Goal: Find contact information: Find contact information

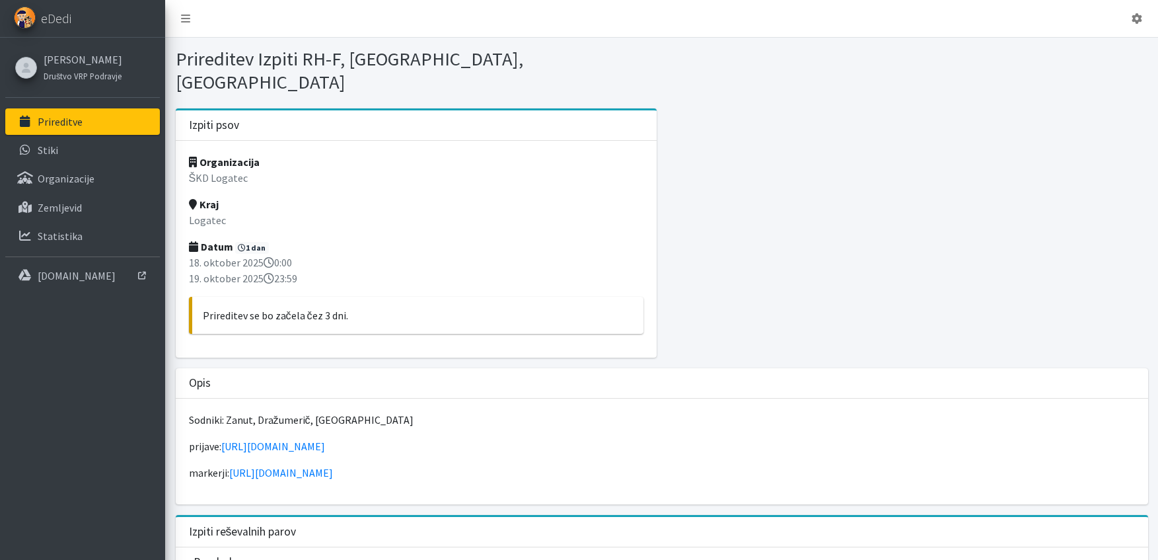
click at [57, 118] on p "Prireditve" at bounding box center [60, 121] width 45 height 13
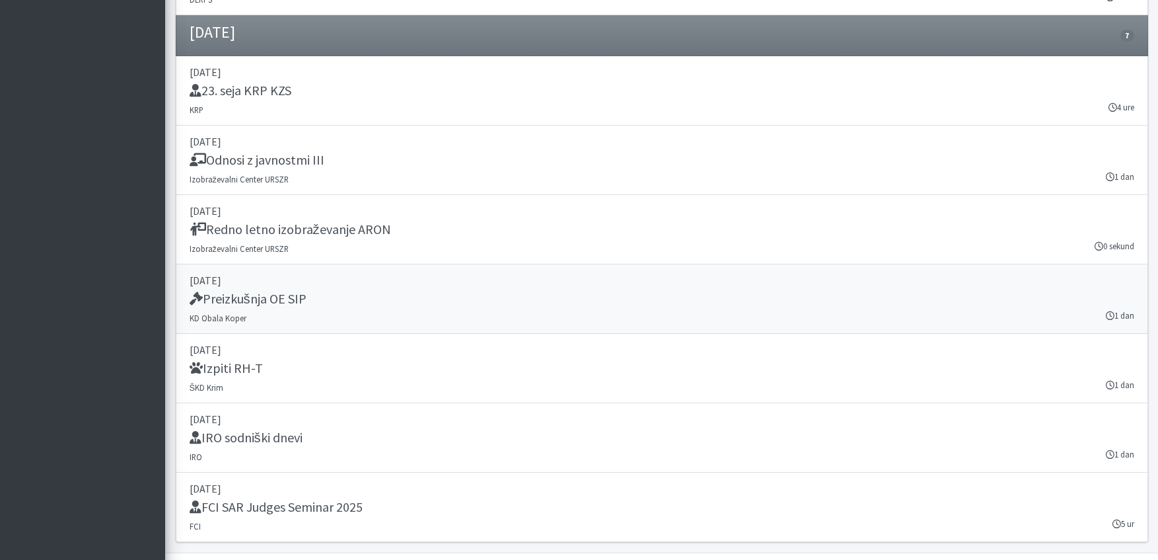
scroll to position [4042, 0]
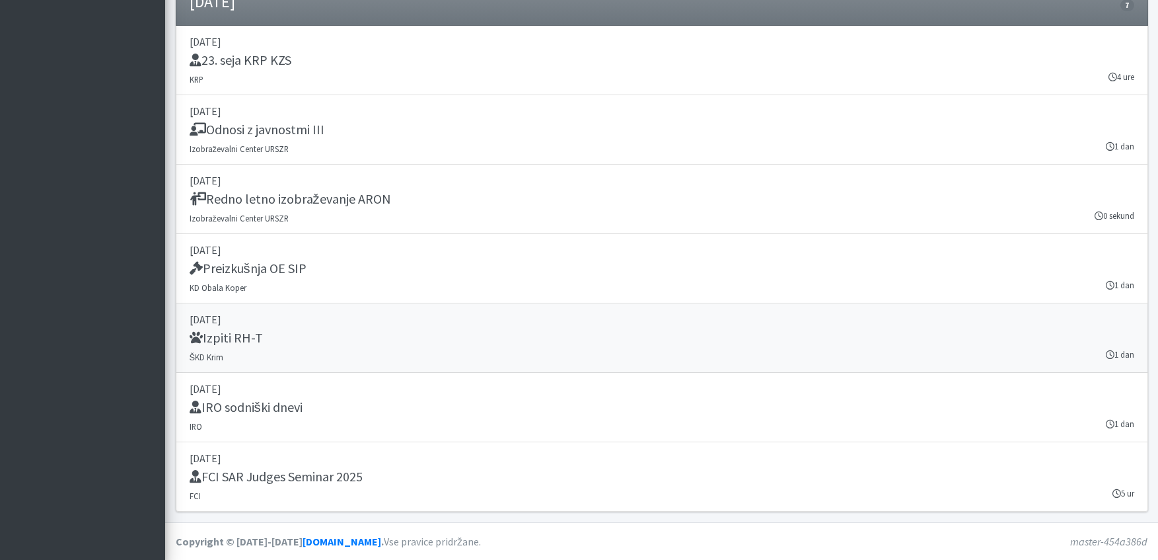
click at [235, 332] on h5 "Izpiti RH-T" at bounding box center [226, 338] width 73 height 16
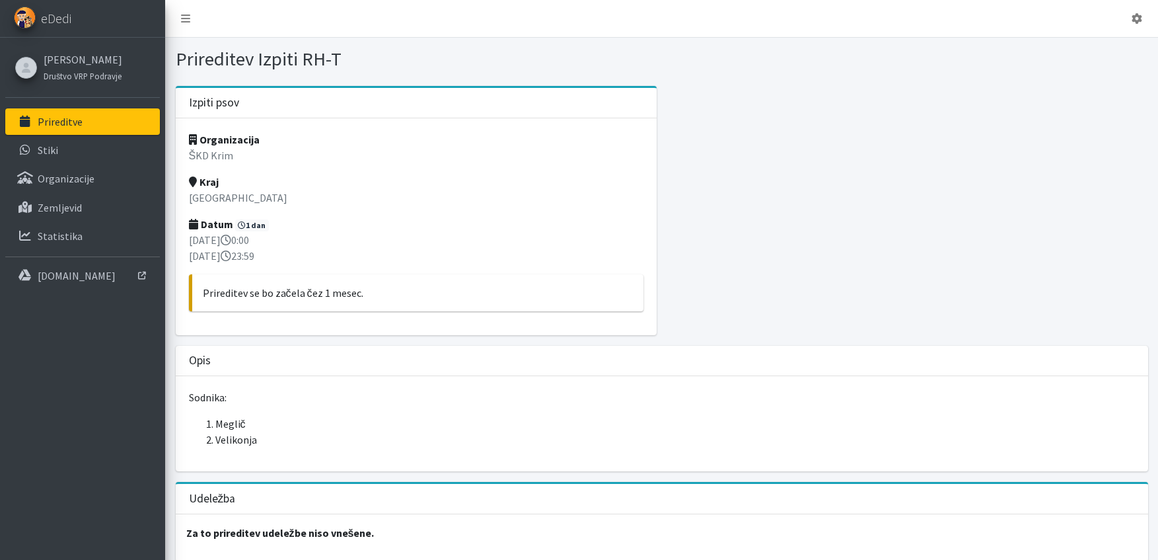
click at [63, 121] on p "Prireditve" at bounding box center [60, 121] width 45 height 13
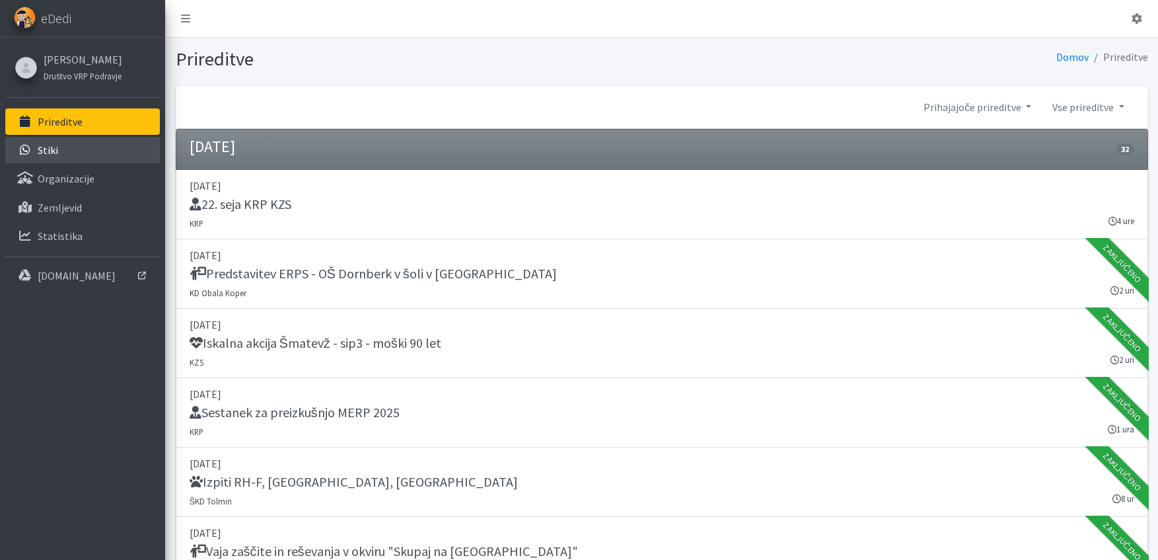
click at [49, 151] on p "Stiki" at bounding box center [48, 149] width 20 height 13
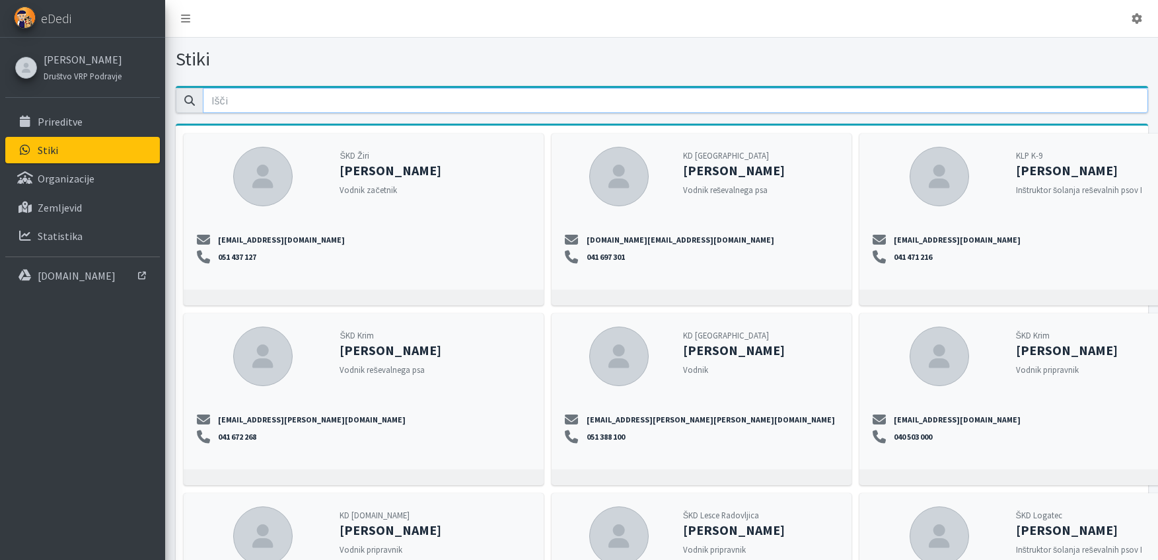
click at [225, 102] on input "email" at bounding box center [676, 100] width 946 height 25
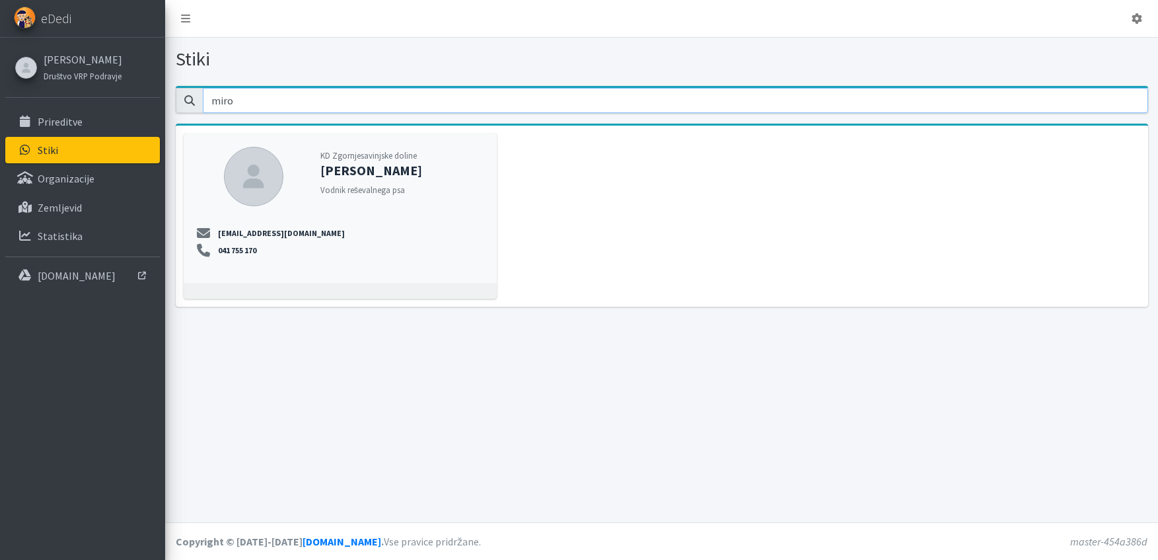
type input "miro"
